Goal: Participate in discussion: Engage in conversation with other users on a specific topic

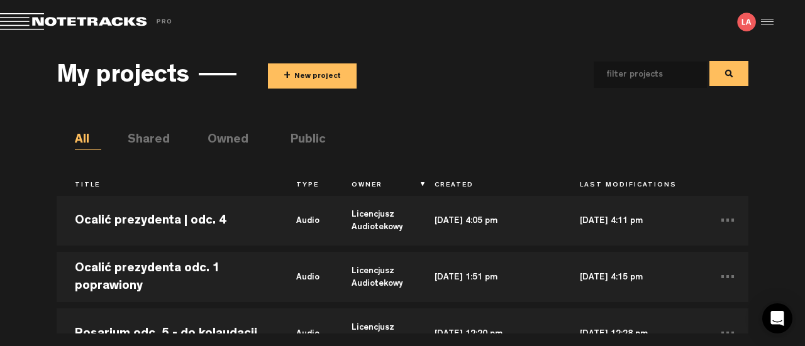
scroll to position [252, 0]
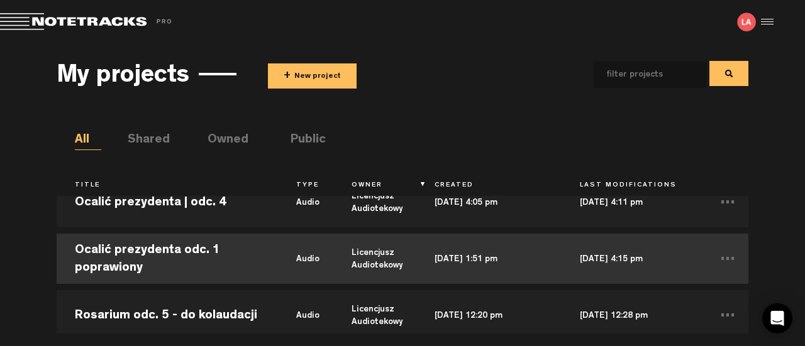
click at [158, 247] on td "Ocalić prezydenta odc. 1 poprawiony" at bounding box center [167, 259] width 221 height 57
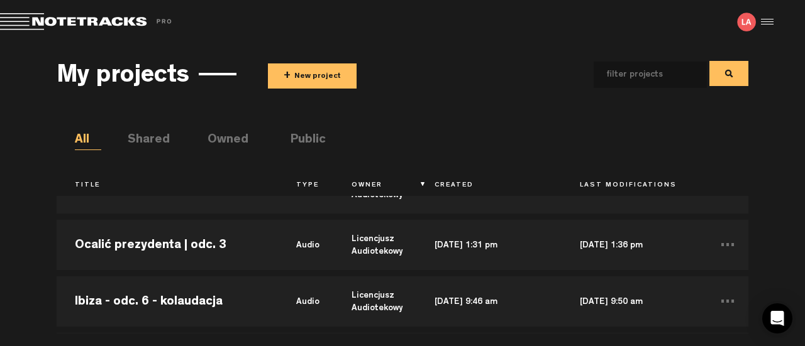
scroll to position [566, 0]
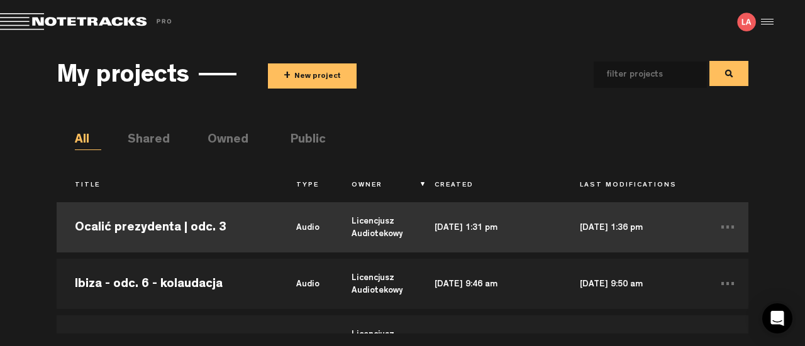
click at [201, 240] on td "Ocalić prezydenta | odc. 3" at bounding box center [167, 227] width 221 height 57
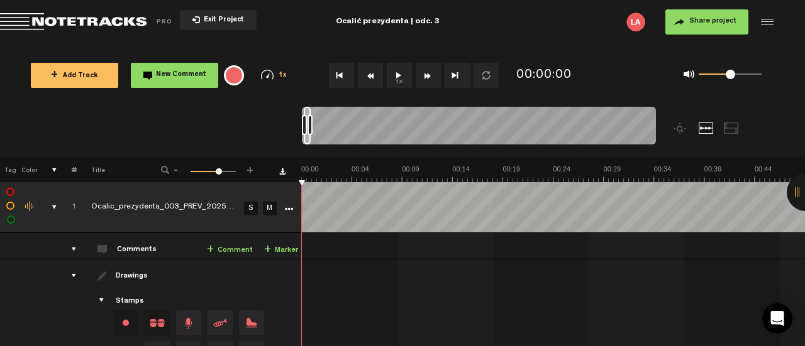
click at [396, 78] on button "1x" at bounding box center [399, 75] width 25 height 25
click at [399, 70] on button "1x" at bounding box center [399, 75] width 25 height 25
click at [399, 77] on button "1x" at bounding box center [399, 75] width 25 height 25
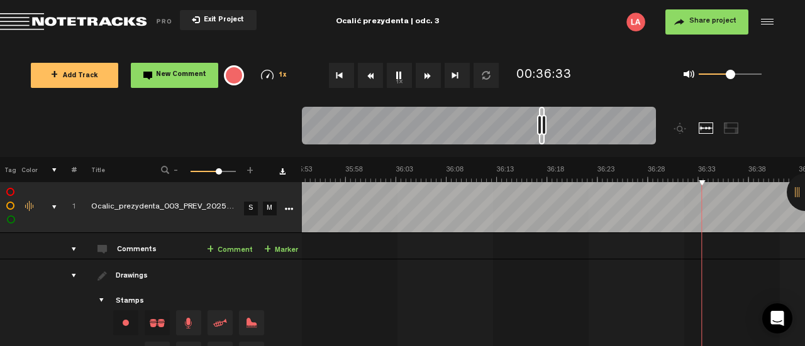
scroll to position [0, 21762]
click at [402, 75] on button "1x" at bounding box center [399, 75] width 25 height 25
click at [400, 76] on button "1x" at bounding box center [399, 75] width 25 height 25
click at [396, 82] on button "1x" at bounding box center [399, 75] width 25 height 25
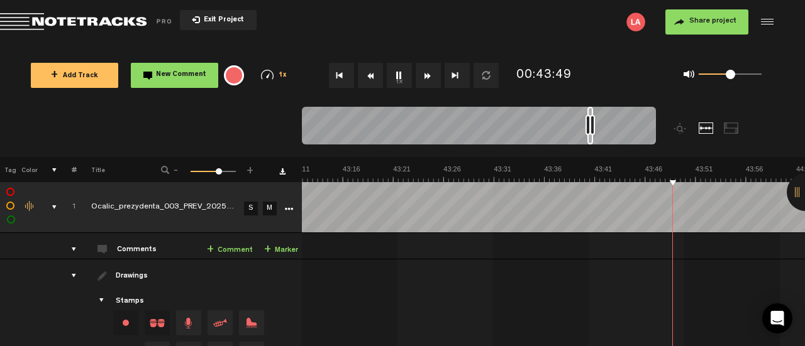
scroll to position [0, 26198]
click at [393, 75] on button "1x" at bounding box center [399, 75] width 25 height 25
click at [390, 83] on button "1x" at bounding box center [399, 75] width 25 height 25
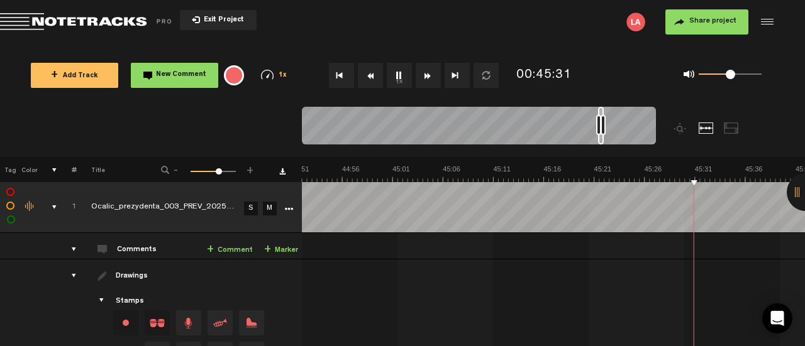
click at [402, 70] on button "1x" at bounding box center [399, 75] width 25 height 25
click at [402, 75] on button "1x" at bounding box center [399, 75] width 25 height 25
click at [399, 77] on button "1x" at bounding box center [399, 75] width 25 height 25
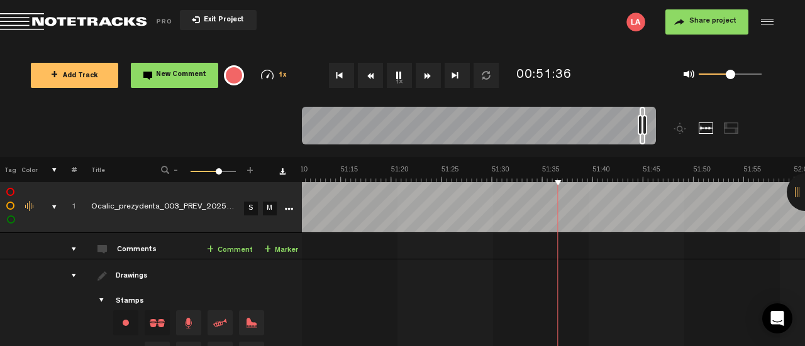
scroll to position [0, 31034]
click at [394, 77] on button "1x" at bounding box center [399, 75] width 25 height 25
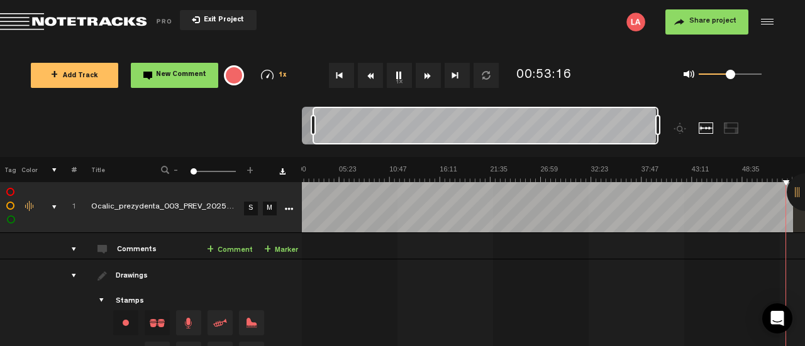
scroll to position [0, 0]
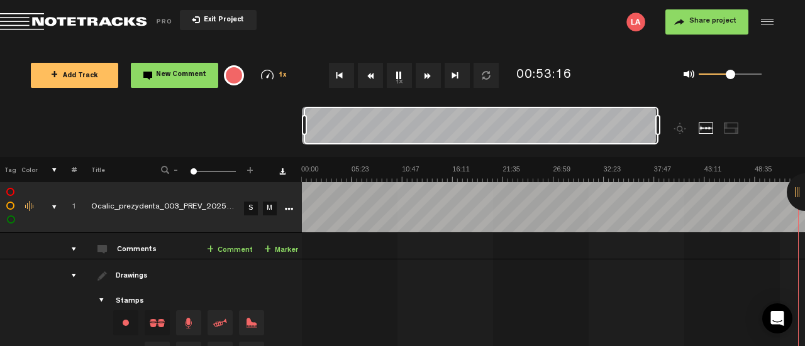
drag, startPoint x: 651, startPoint y: 127, endPoint x: 277, endPoint y: 136, distance: 374.8
click at [277, 136] on nt-zoom-navigation-bar at bounding box center [402, 132] width 805 height 50
click at [395, 72] on button "1x" at bounding box center [399, 75] width 25 height 25
click at [399, 79] on button "1x" at bounding box center [399, 75] width 25 height 25
click at [399, 80] on button "1x" at bounding box center [399, 75] width 25 height 25
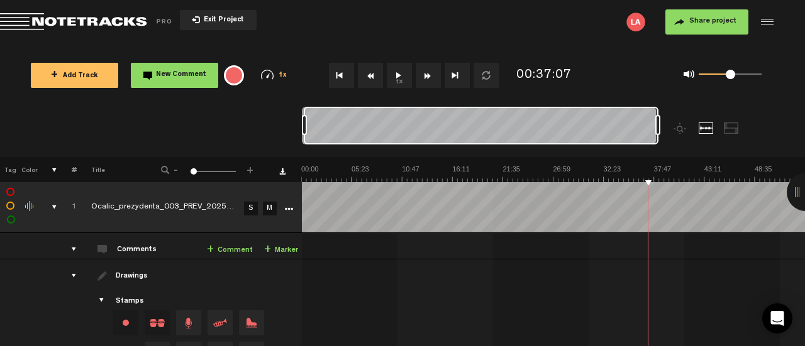
click at [396, 77] on button "1x" at bounding box center [399, 75] width 25 height 25
click at [231, 248] on link "+ Comment" at bounding box center [230, 250] width 46 height 14
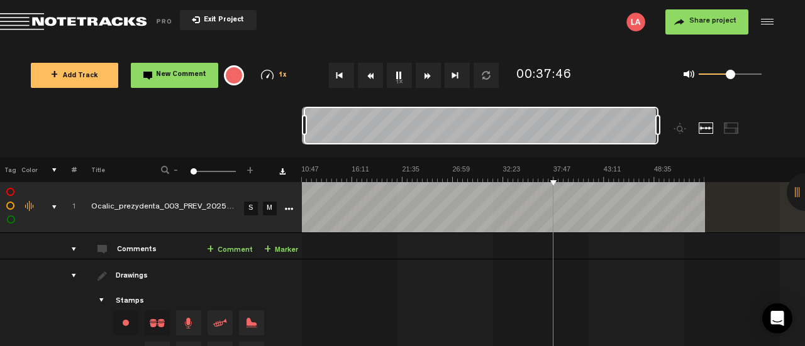
scroll to position [0, 101]
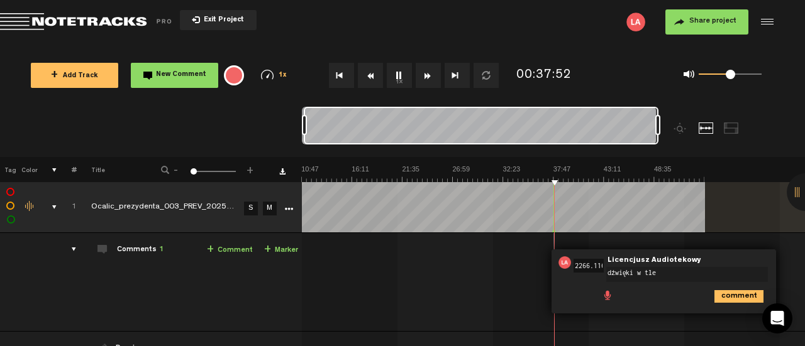
type textarea "dźwięki w tle"
click at [741, 291] on icon "comment" at bounding box center [738, 296] width 49 height 13
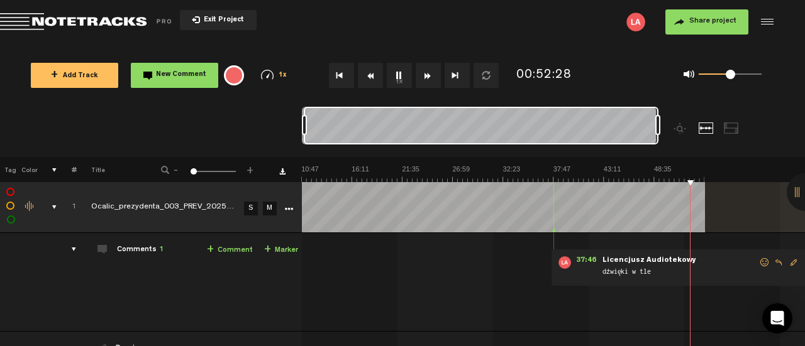
click at [572, 131] on div at bounding box center [481, 126] width 355 height 38
click at [738, 212] on audio-loader at bounding box center [554, 207] width 504 height 50
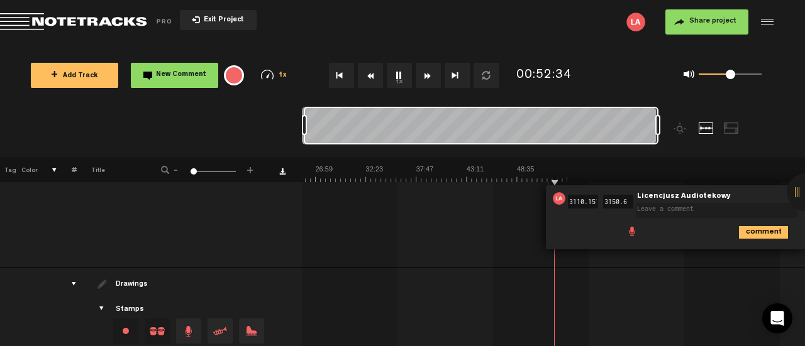
scroll to position [92, 0]
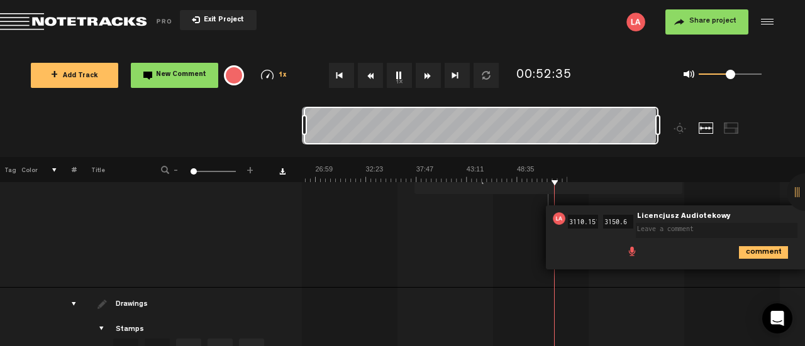
drag, startPoint x: 668, startPoint y: 233, endPoint x: 666, endPoint y: 248, distance: 15.1
drag, startPoint x: 666, startPoint y: 248, endPoint x: 597, endPoint y: 248, distance: 69.2
click at [597, 248] on div "comment" at bounding box center [678, 252] width 250 height 25
click at [467, 284] on div "37:46 - NaN:[PERSON_NAME] Audiotekowy: "dźwięki w tle" Licencjusz Audiotekowy d…" at bounding box center [317, 220] width 502 height 136
click at [568, 216] on input "3110.151" at bounding box center [583, 222] width 30 height 14
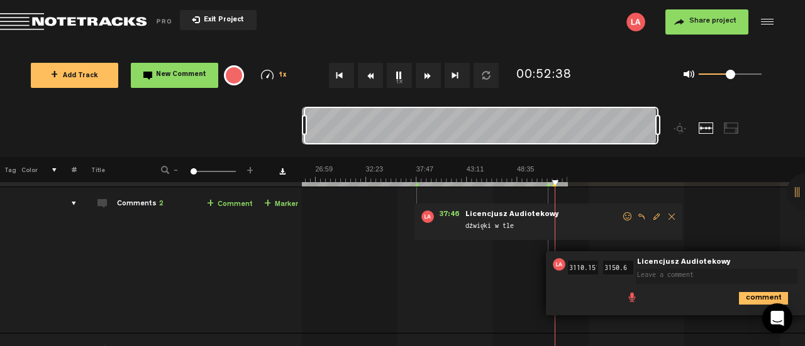
scroll to position [0, 0]
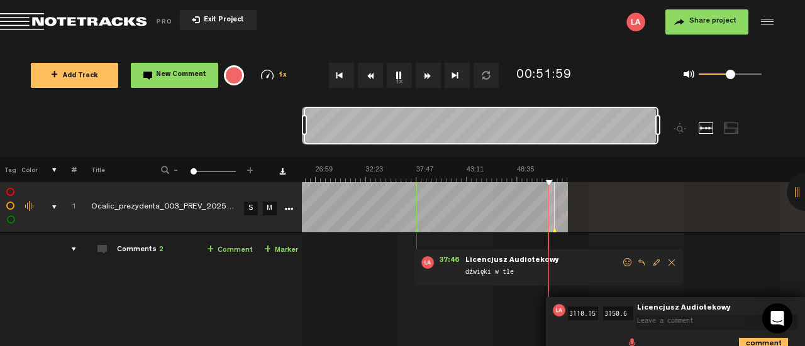
click at [582, 306] on form "3110.151" at bounding box center [582, 313] width 35 height 19
click at [149, 247] on div "Comments 2" at bounding box center [140, 250] width 47 height 11
click at [72, 247] on div "comments" at bounding box center [68, 249] width 19 height 13
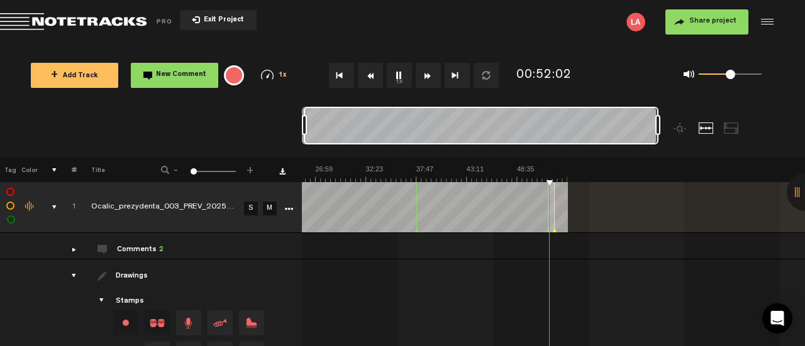
click at [72, 248] on div "comments" at bounding box center [68, 249] width 19 height 13
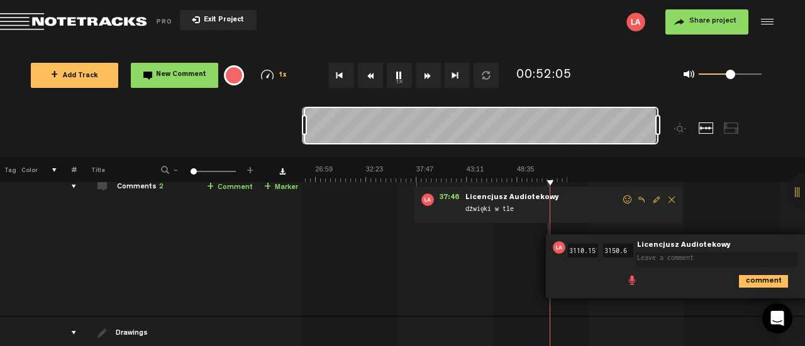
scroll to position [63, 10]
click at [751, 262] on textarea at bounding box center [716, 259] width 162 height 15
click at [761, 240] on div "51:50 3110.151 - 52:30 3150.6 • Licencjusz Audiotekowy: "" Licencjusz Audioteko…" at bounding box center [675, 267] width 260 height 64
click at [577, 264] on div "51:50 3110.151 - 52:30 3150.6 • Licencjusz Audiotekowy: "" Licencjusz Audioteko…" at bounding box center [675, 267] width 260 height 64
click at [552, 248] on img at bounding box center [558, 247] width 13 height 13
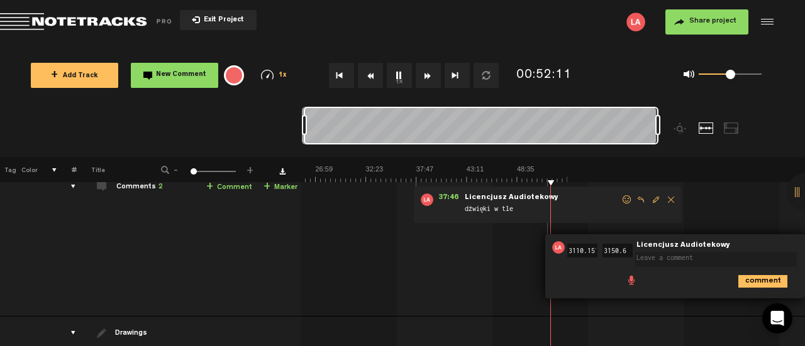
click at [685, 255] on textarea at bounding box center [716, 259] width 162 height 15
click at [743, 277] on icon "comment" at bounding box center [762, 281] width 49 height 13
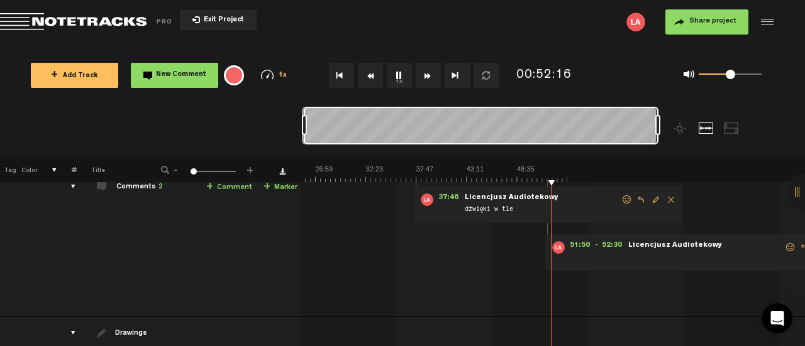
drag, startPoint x: 624, startPoint y: 333, endPoint x: 627, endPoint y: 340, distance: 7.6
drag, startPoint x: 589, startPoint y: 336, endPoint x: 582, endPoint y: 338, distance: 6.6
click at [582, 338] on div "+ New drawing Tag Color # Title - 1 100 1 + 1 Ocalic_prezydenta_003_PREV_202508…" at bounding box center [402, 251] width 805 height 189
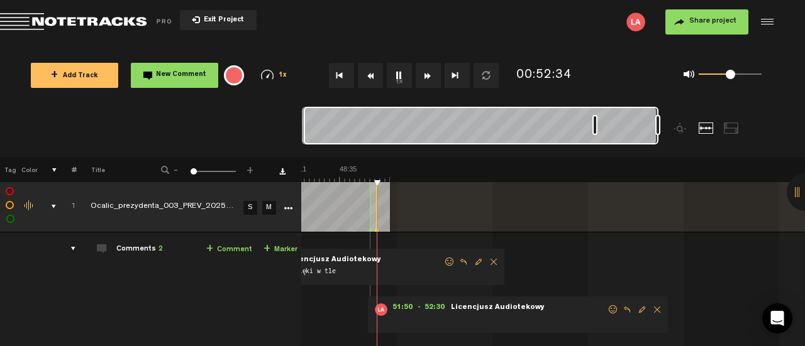
scroll to position [0, 404]
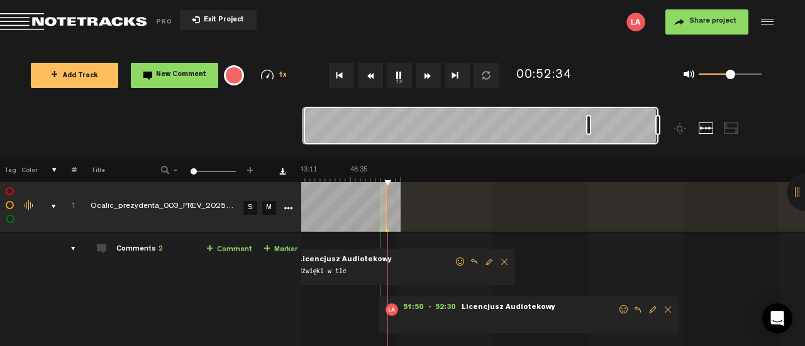
drag, startPoint x: 306, startPoint y: 124, endPoint x: 590, endPoint y: 133, distance: 284.3
click at [590, 133] on div at bounding box center [588, 125] width 5 height 20
click at [660, 307] on span "Delete comment" at bounding box center [667, 310] width 15 height 9
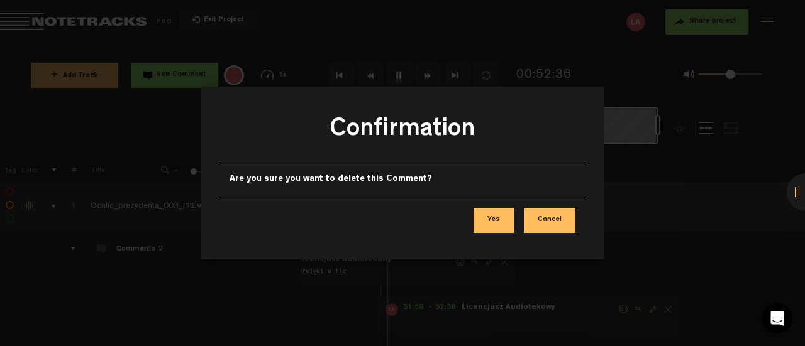
click at [493, 216] on button "Yes" at bounding box center [493, 220] width 40 height 25
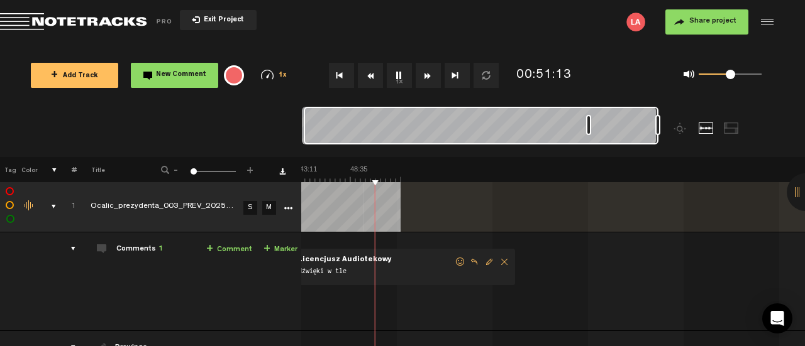
click at [406, 15] on div "X Your screen size is currently not optimal for this view. X Exit Project Share…" at bounding box center [402, 12] width 805 height 25
click at [406, 15] on md-toolbar "Exit Project Share project Save project" at bounding box center [402, 22] width 805 height 44
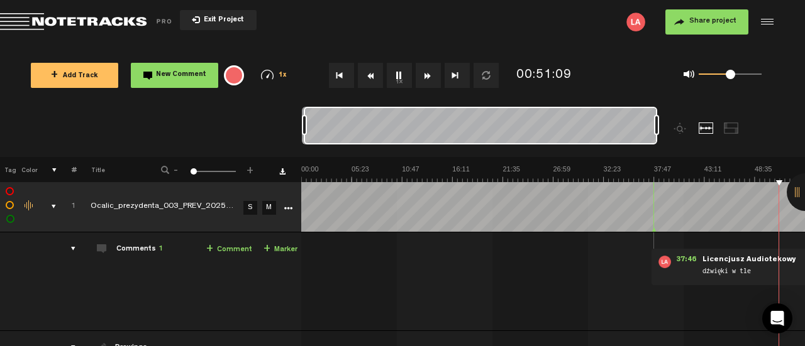
drag, startPoint x: 303, startPoint y: 128, endPoint x: 354, endPoint y: 131, distance: 51.0
click at [447, 128] on div at bounding box center [480, 126] width 353 height 38
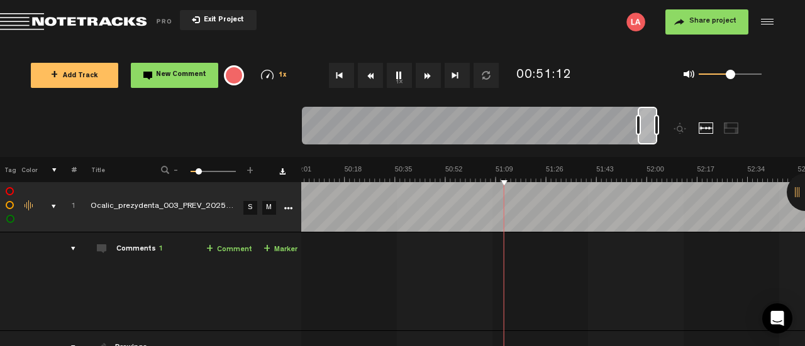
scroll to position [0, 26542]
drag, startPoint x: 306, startPoint y: 126, endPoint x: 655, endPoint y: 126, distance: 349.6
click at [655, 126] on div at bounding box center [479, 128] width 354 height 42
